Goal: Complete application form

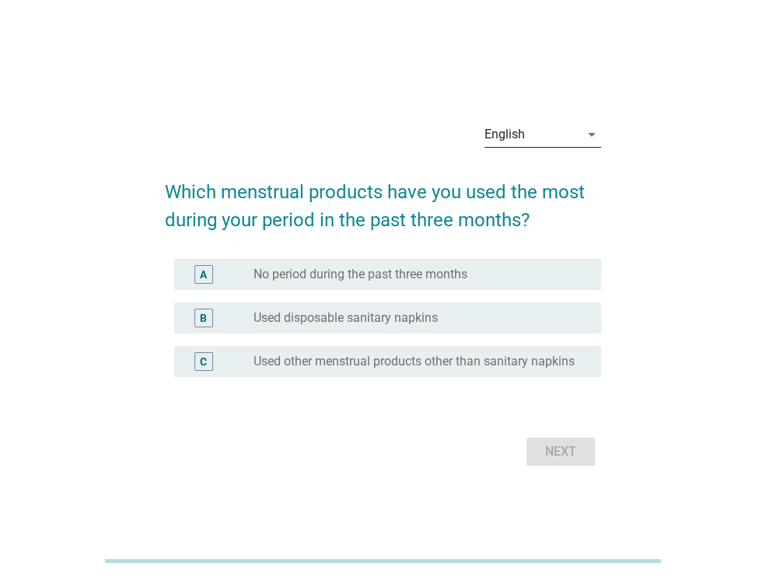
click at [519, 131] on div "English" at bounding box center [504, 134] width 40 height 14
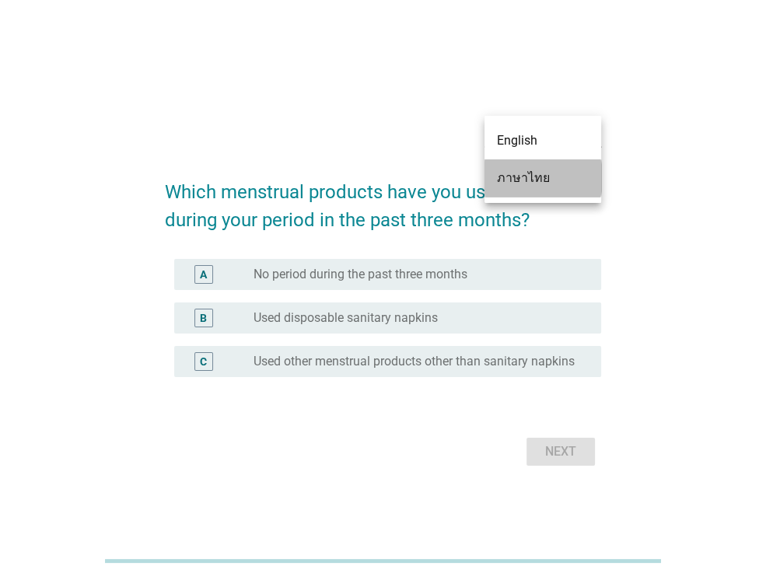
click at [526, 193] on div "ภาษาไทย" at bounding box center [543, 177] width 92 height 37
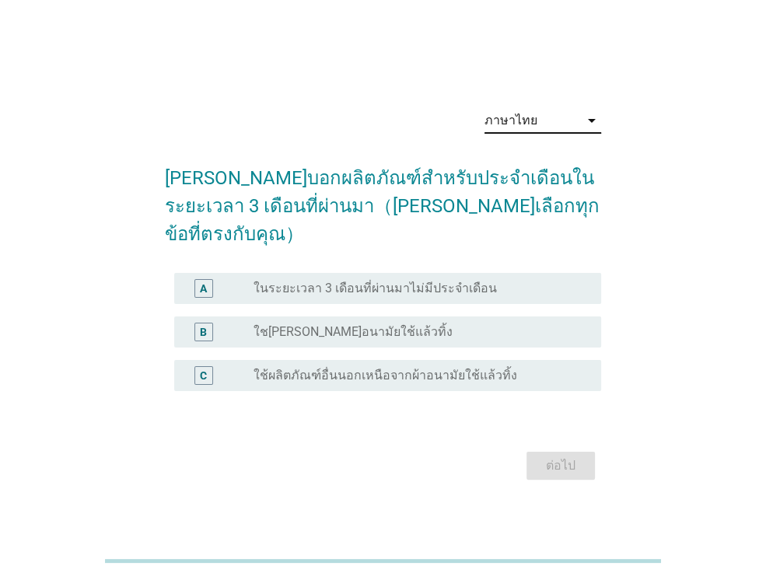
click at [382, 284] on div "A radio_button_unchecked ในระยะเวลา 3 เดือนที่ผ่านมาไม่มีประจำเดือน" at bounding box center [387, 288] width 427 height 31
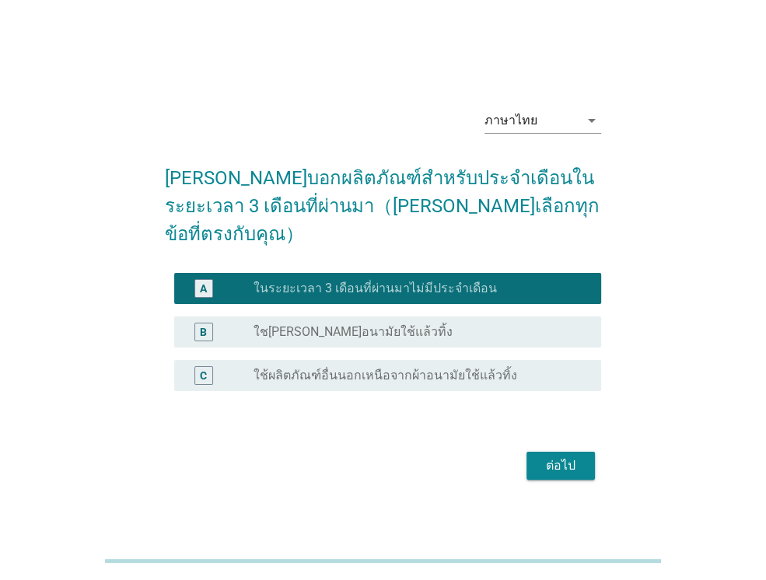
click at [405, 324] on div "radio_button_unchecked ใช[PERSON_NAME]อนามัยใช้แล้วทิ้ง" at bounding box center [414, 332] width 323 height 16
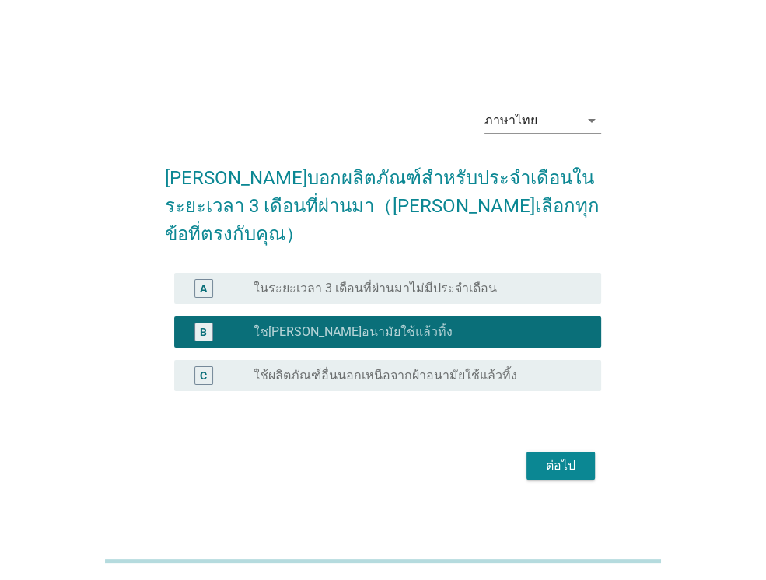
click at [552, 458] on div "ต่อไป" at bounding box center [561, 465] width 44 height 19
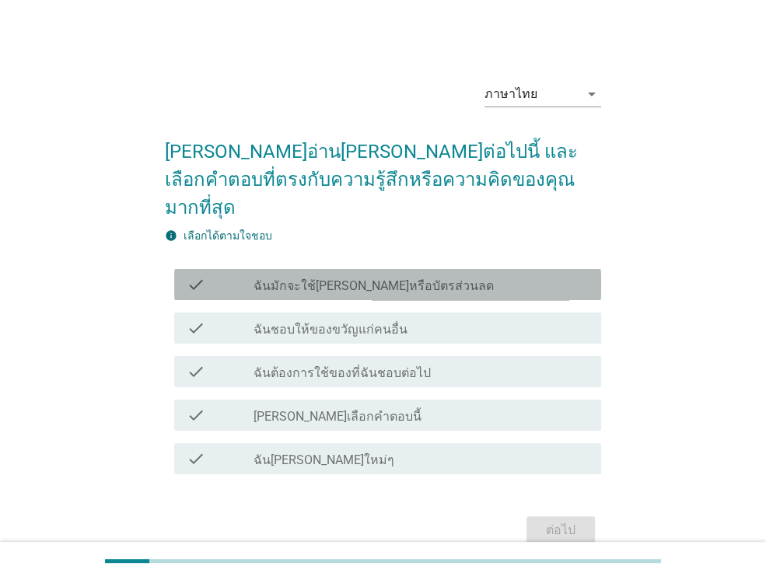
click at [415, 278] on label "ฉันมักจะใช้[PERSON_NAME]หรือบัตรส่วนลด" at bounding box center [373, 286] width 240 height 16
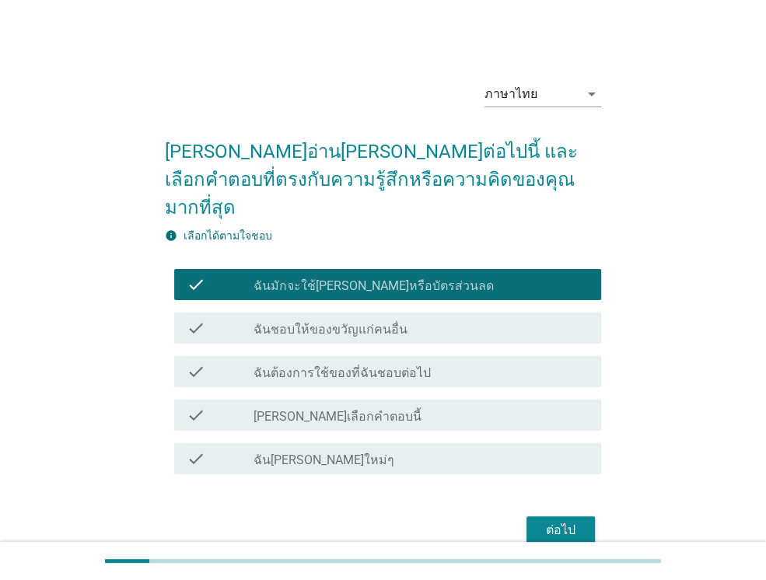
click at [414, 319] on div "check_box_outline_blank ฉันชอบให้ของขวัญแก่คนอื่น" at bounding box center [420, 328] width 335 height 19
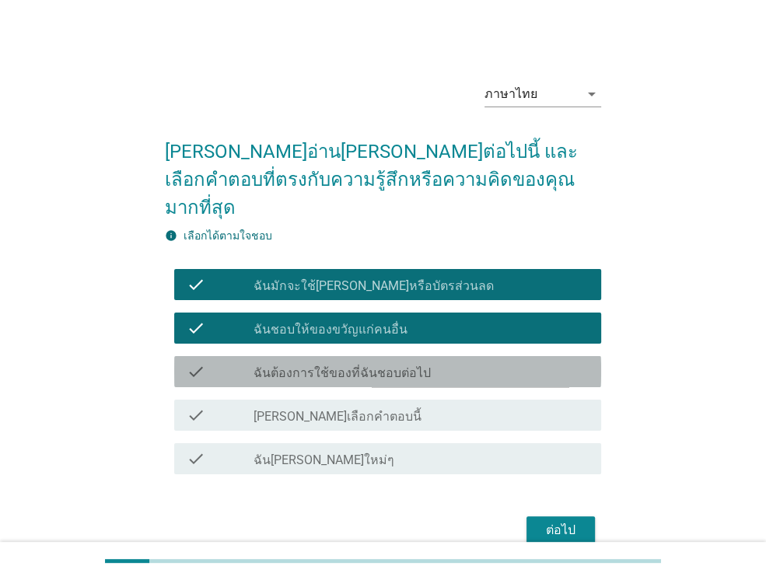
click at [434, 356] on div "check check_box_outline_blank ฉันต้องการใช้ของที่ฉันชอบต่อไป" at bounding box center [387, 371] width 427 height 31
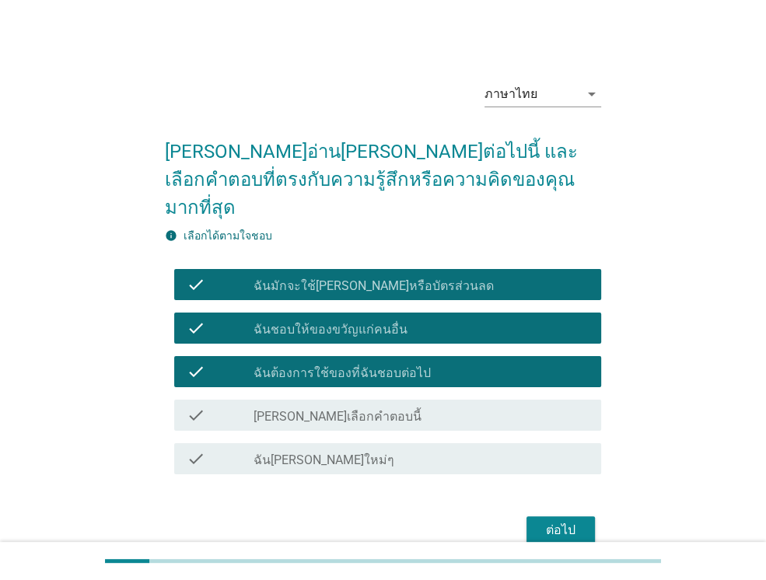
click at [424, 449] on div "check_box_outline_blank ฉัน[PERSON_NAME]ใหม่ๆ" at bounding box center [420, 458] width 335 height 19
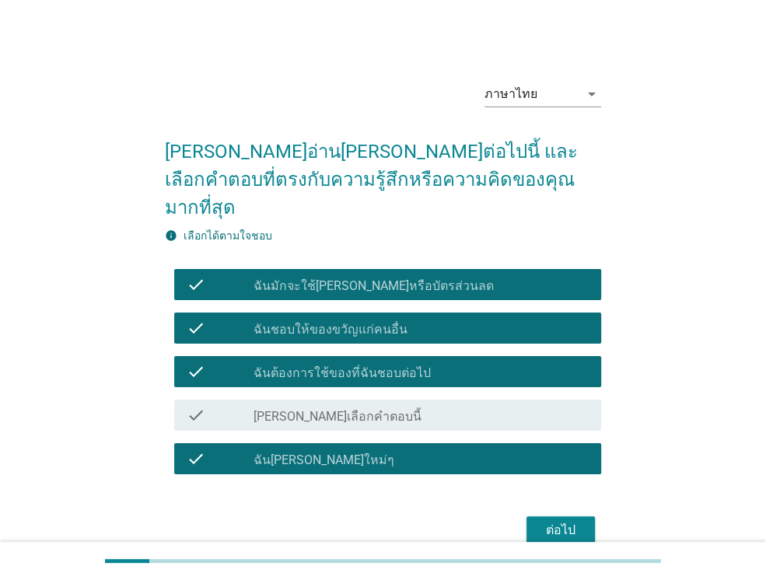
click at [541, 521] on div "ต่อไป" at bounding box center [561, 530] width 44 height 19
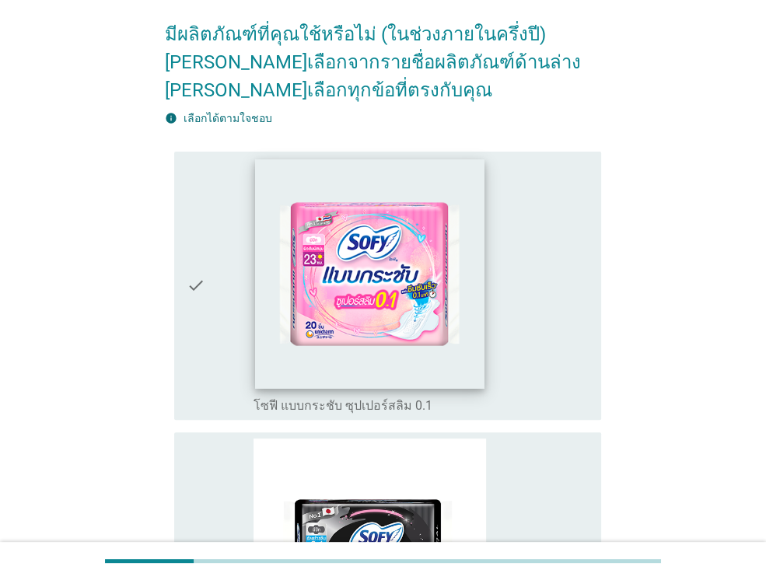
scroll to position [155, 0]
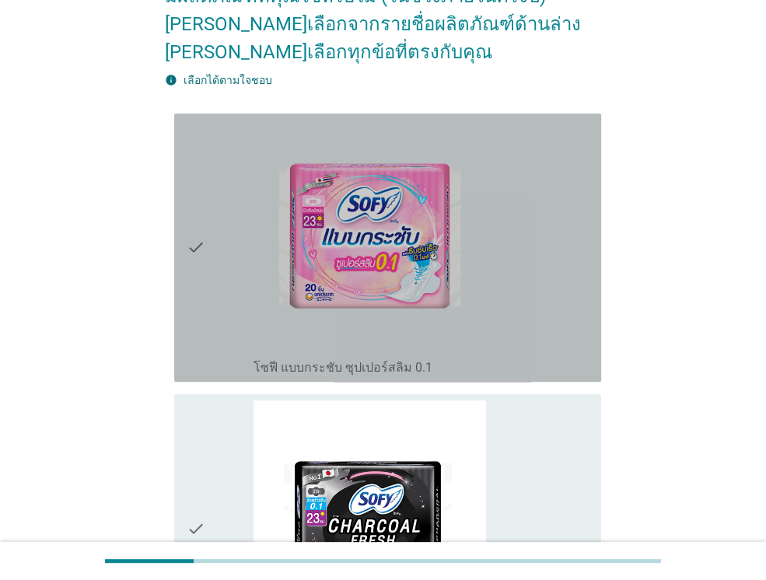
click at [202, 251] on icon "check" at bounding box center [196, 248] width 19 height 256
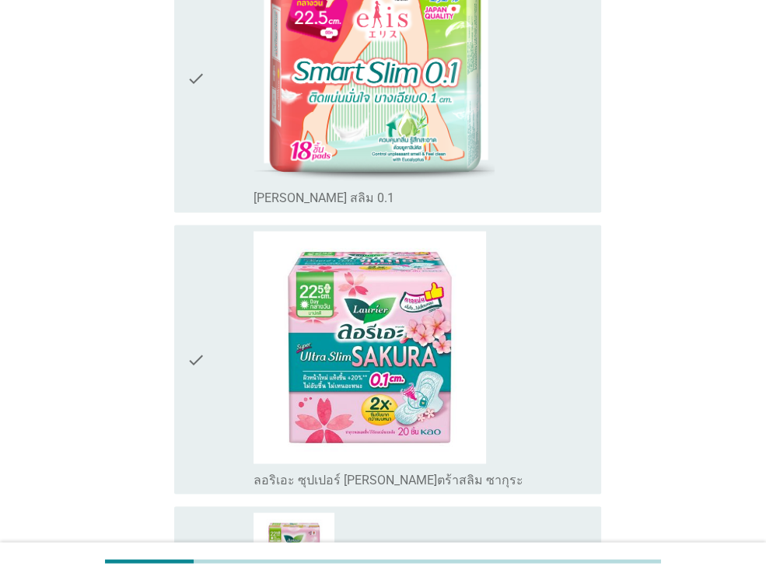
scroll to position [1710, 0]
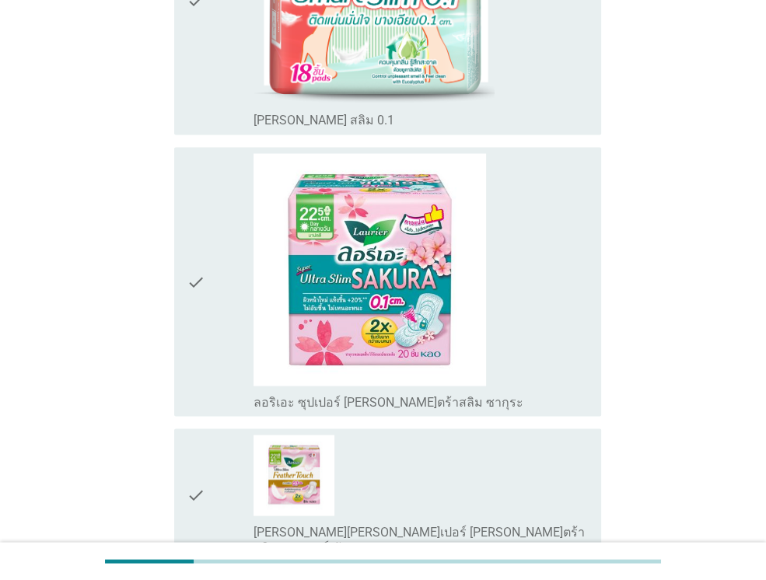
click at [193, 281] on icon "check" at bounding box center [196, 281] width 19 height 256
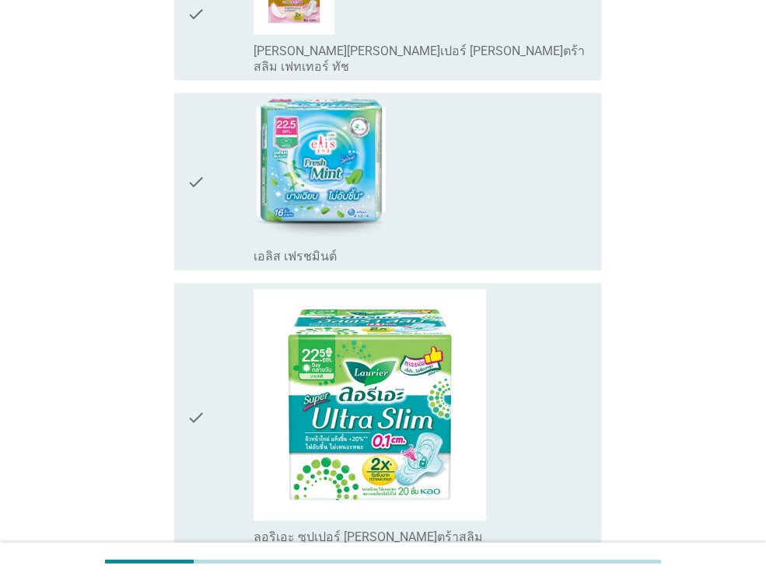
scroll to position [2367, 0]
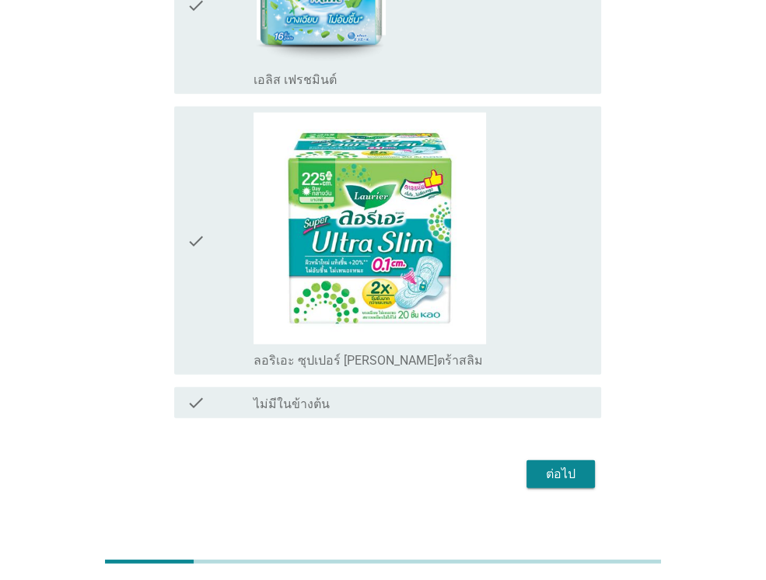
click at [566, 465] on div "ต่อไป" at bounding box center [561, 474] width 44 height 19
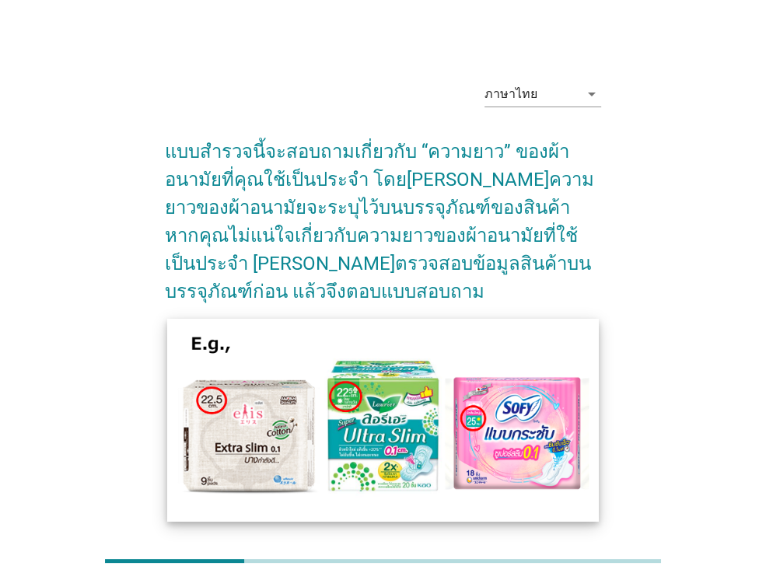
scroll to position [117, 0]
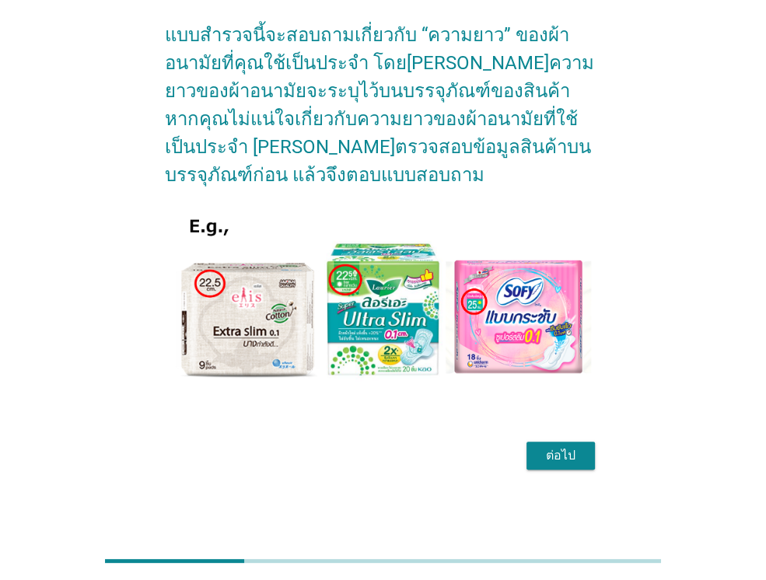
click at [577, 455] on div "ต่อไป" at bounding box center [561, 455] width 44 height 19
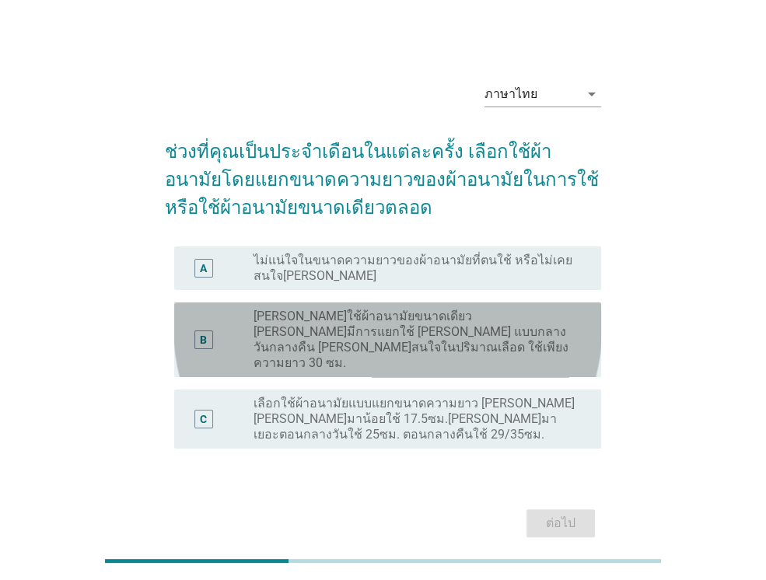
click at [383, 333] on label "[PERSON_NAME]ใช้ผ้าอนามัยขนาดเดียว [PERSON_NAME]มีการแยกใช้ [PERSON_NAME] แบบกล…" at bounding box center [414, 340] width 323 height 62
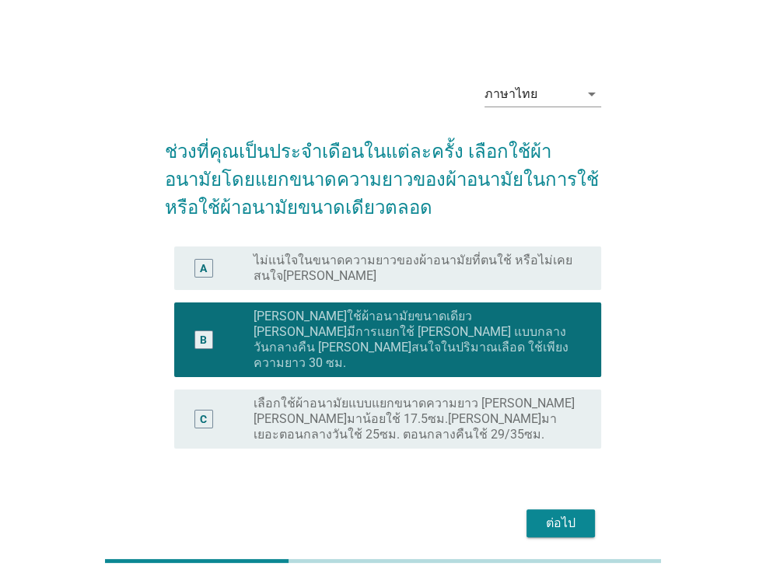
click at [555, 514] on div "ต่อไป" at bounding box center [561, 523] width 44 height 19
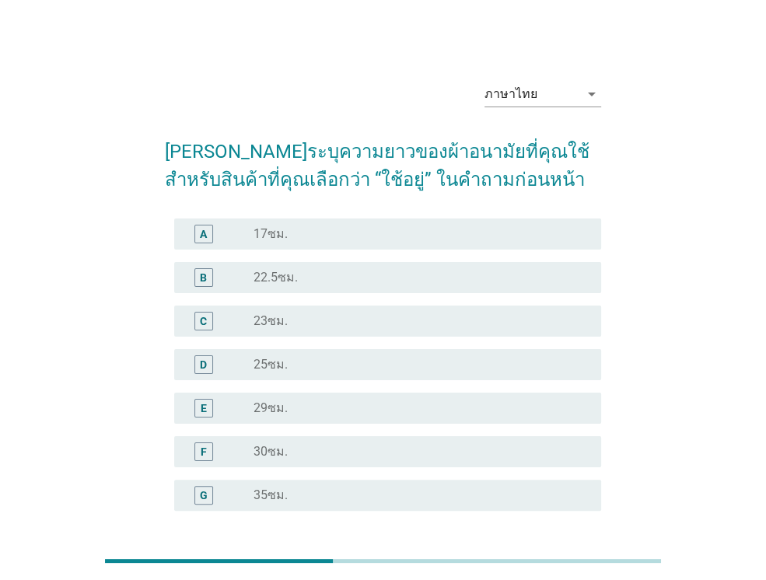
click at [355, 277] on div "radio_button_unchecked 22.5ซม." at bounding box center [414, 278] width 323 height 16
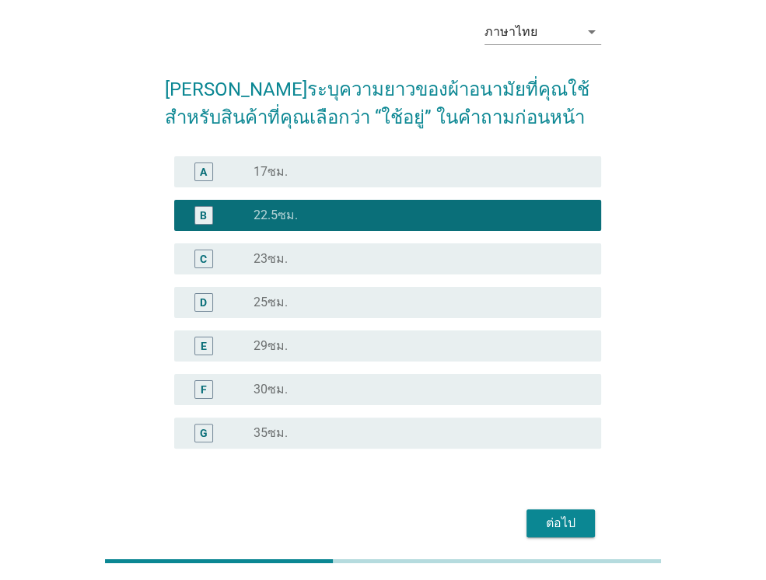
scroll to position [131, 0]
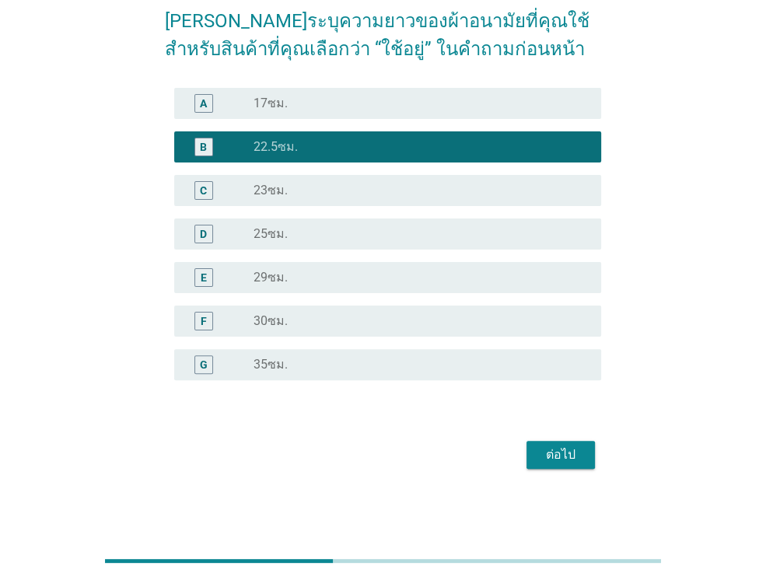
click at [574, 444] on button "ต่อไป" at bounding box center [560, 455] width 68 height 28
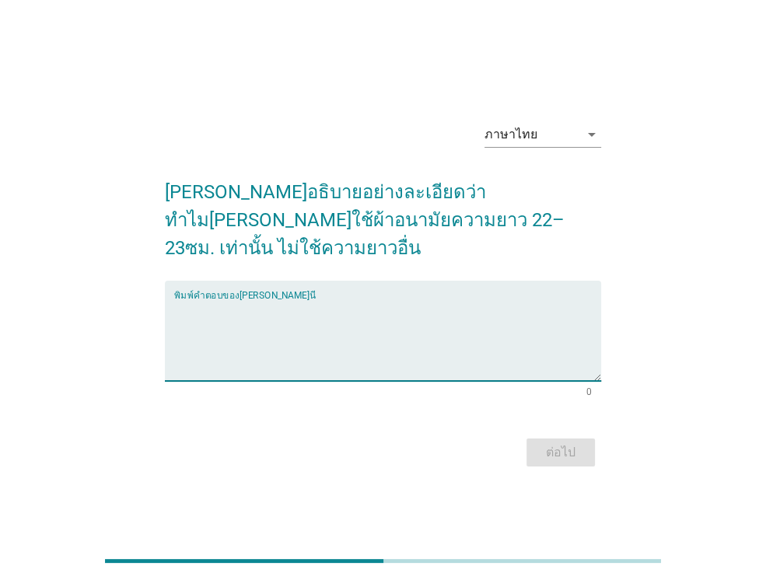
click at [395, 331] on textarea "พิมพ์คำตอบของคุณ ที่นี่" at bounding box center [387, 340] width 427 height 82
type textarea "."
type textarea "ใช้ดีใช้ทน"
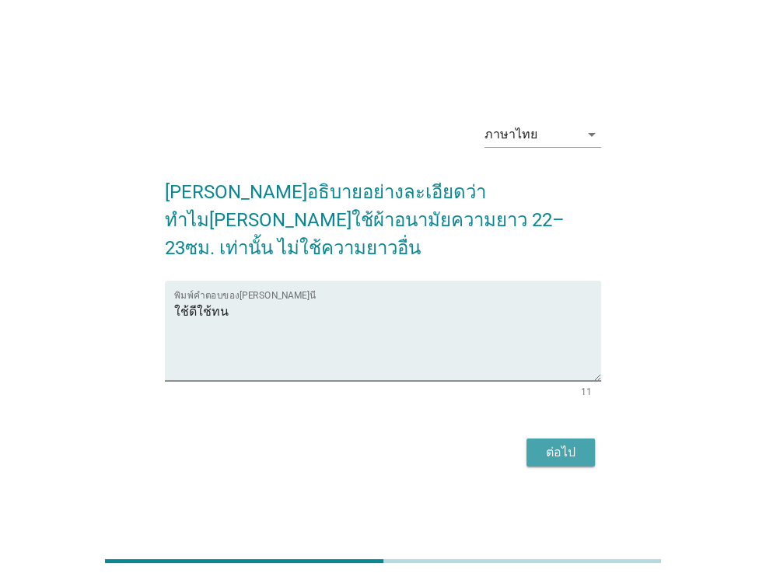
click at [566, 443] on div "ต่อไป" at bounding box center [561, 452] width 44 height 19
